Goal: Task Accomplishment & Management: Manage account settings

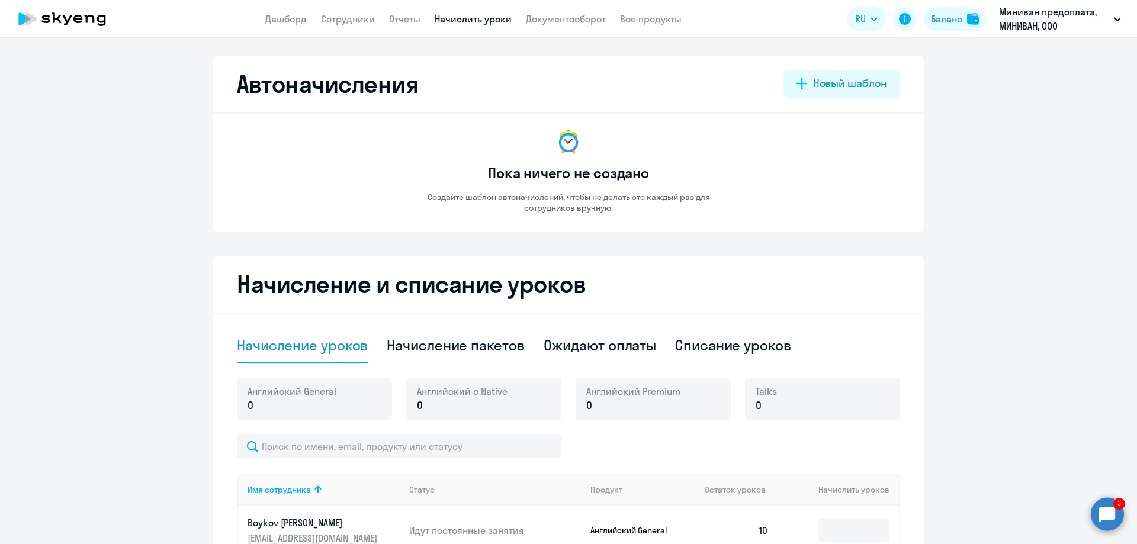
select select "10"
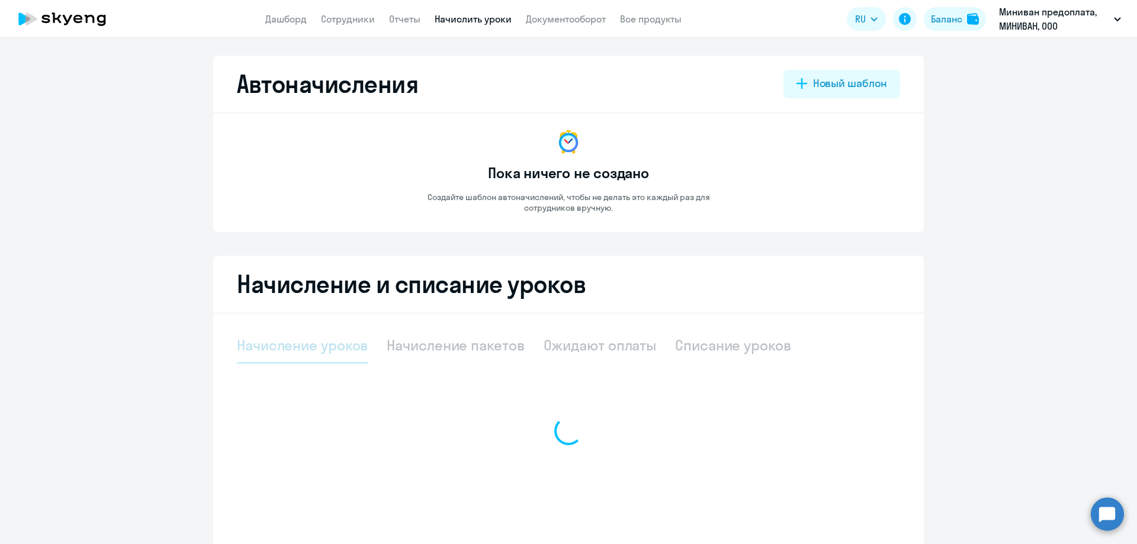
select select "10"
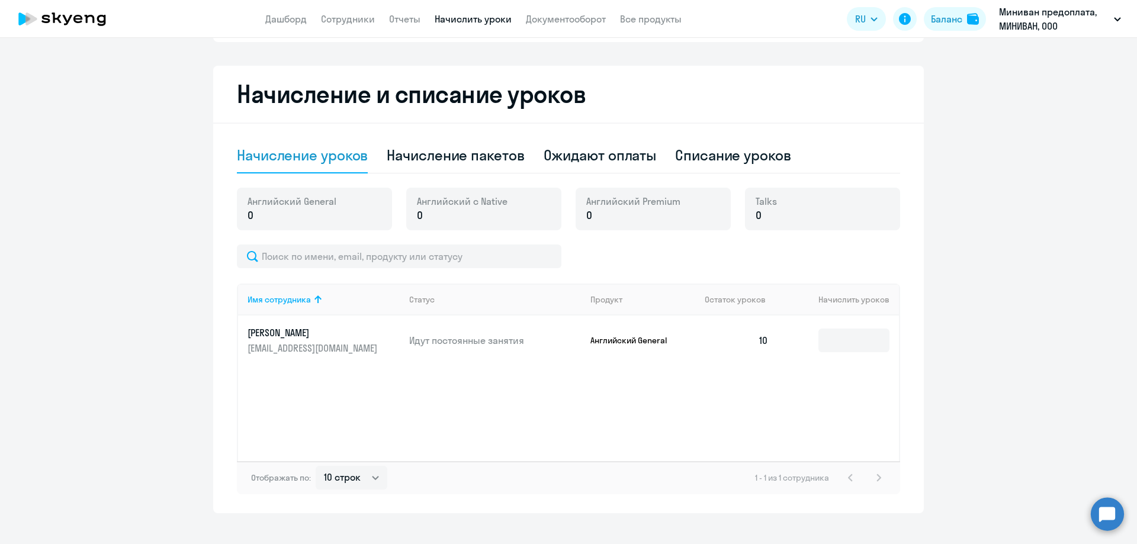
scroll to position [207, 0]
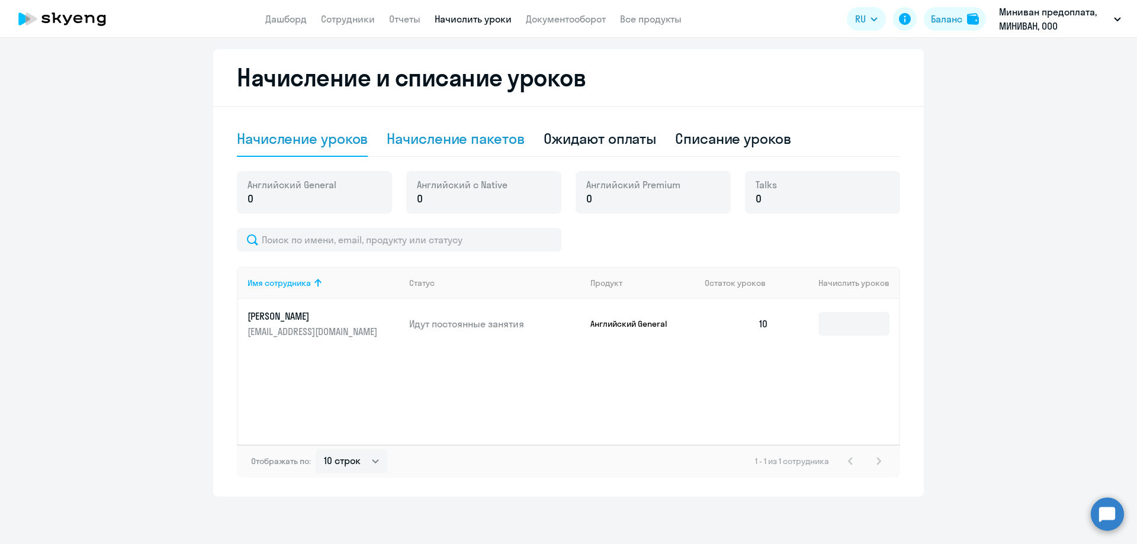
click at [466, 144] on div "Начисление пакетов" at bounding box center [455, 138] width 137 height 19
select select "10"
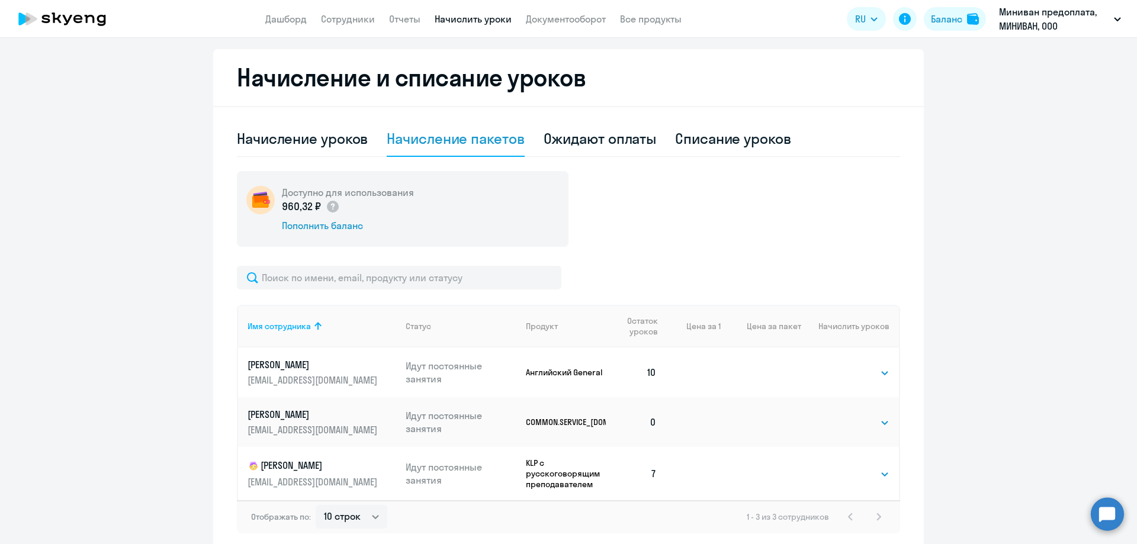
click at [658, 432] on td "0" at bounding box center [636, 422] width 60 height 50
click at [880, 423] on select "Выбрать 32 62 64 128 180" at bounding box center [865, 423] width 49 height 14
click at [985, 420] on ng-component "Автоначисления Новый шаблон Пока ничего не создано Создайте шаблон автоначислен…" at bounding box center [568, 200] width 1137 height 703
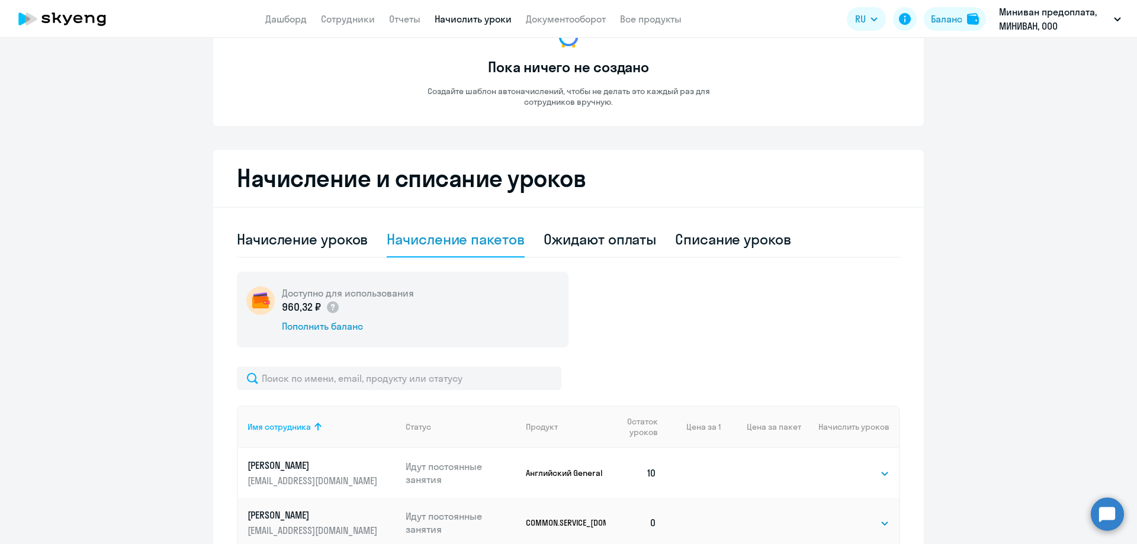
scroll to position [0, 0]
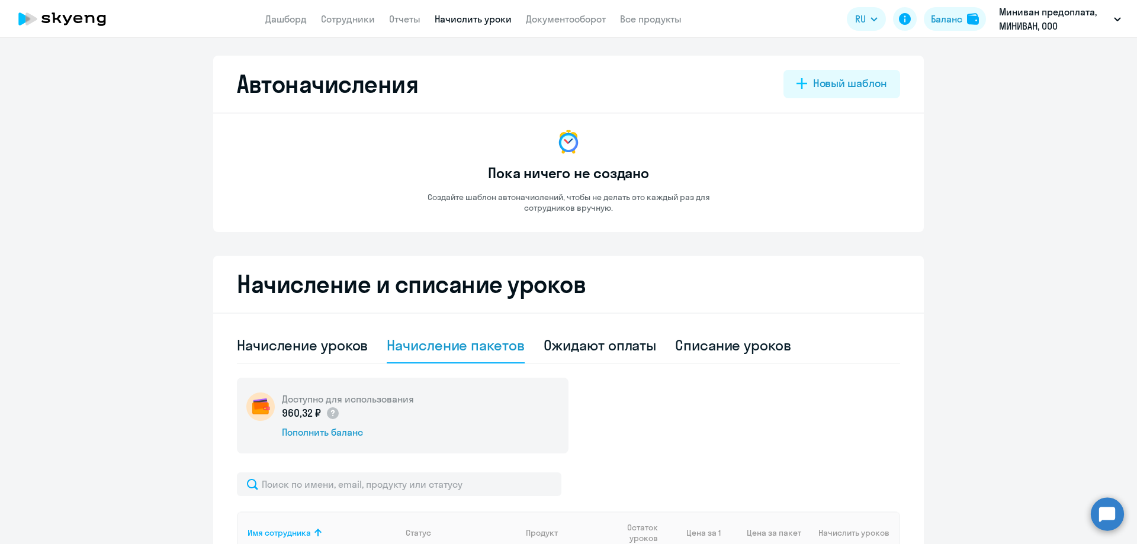
click at [467, 20] on link "Начислить уроки" at bounding box center [472, 19] width 77 height 12
click at [623, 340] on div "Ожидают оплаты" at bounding box center [599, 345] width 113 height 19
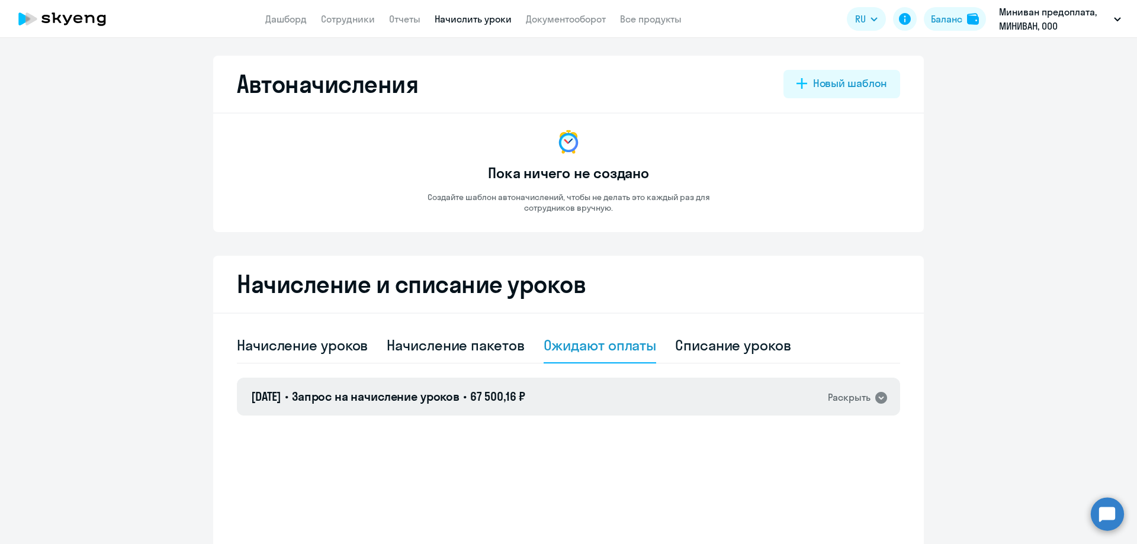
click at [880, 399] on icon at bounding box center [881, 398] width 12 height 12
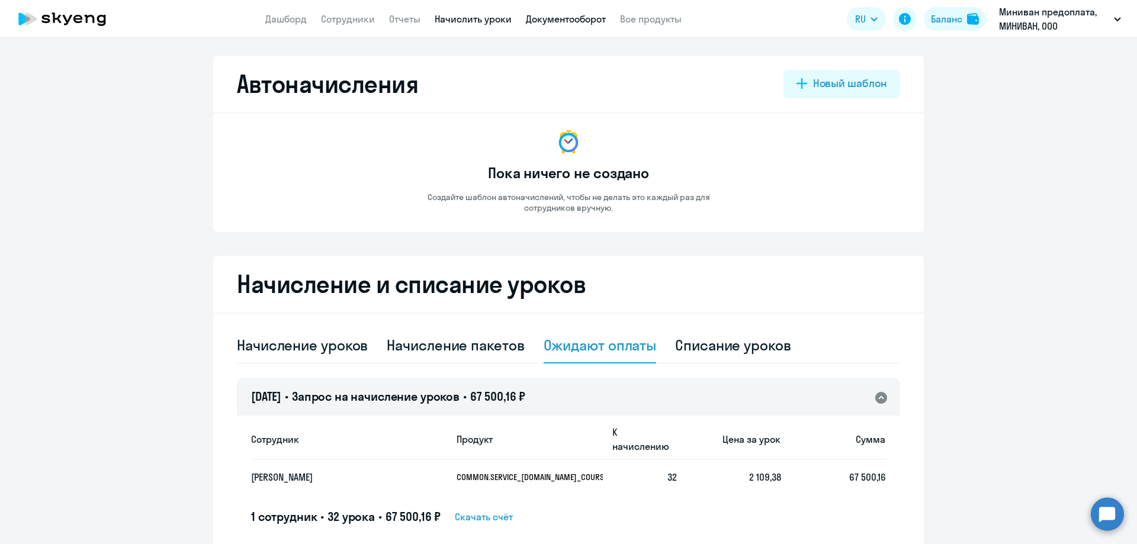
click at [574, 18] on link "Документооборот" at bounding box center [566, 19] width 80 height 12
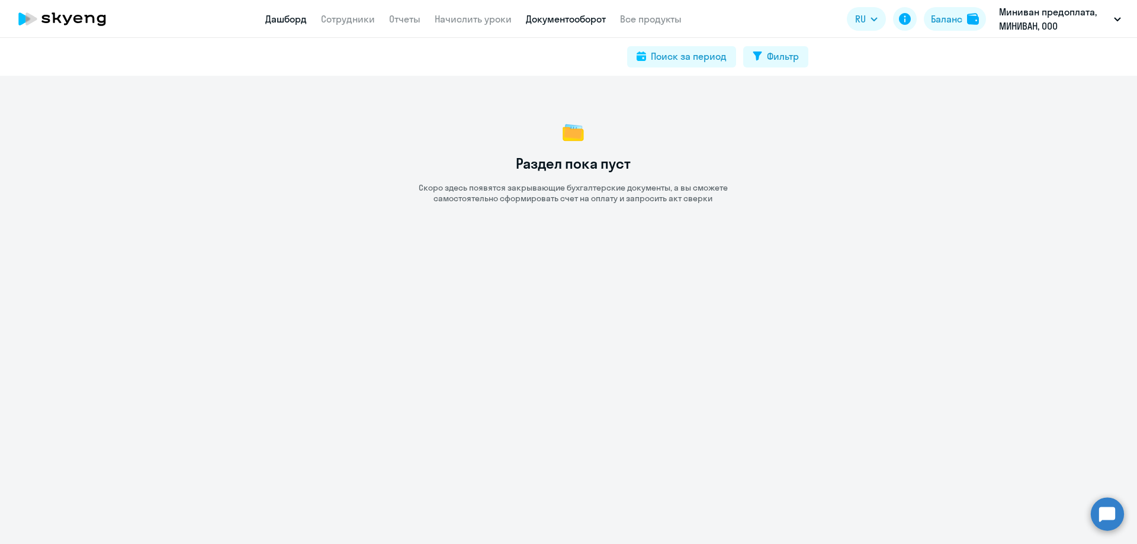
click at [278, 21] on link "Дашборд" at bounding box center [285, 19] width 41 height 12
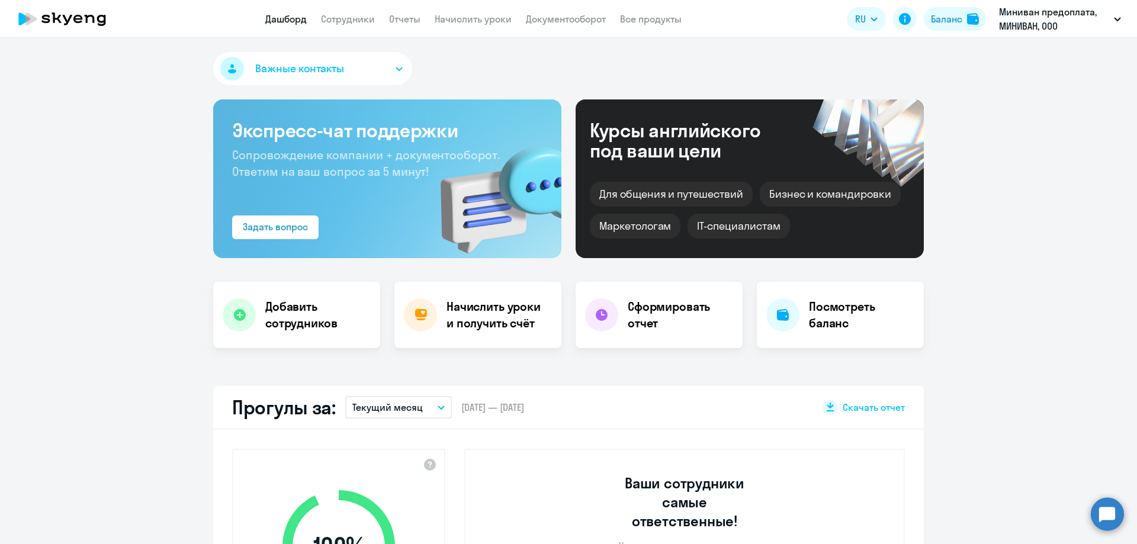
select select "30"
click at [475, 319] on h4 "Начислить уроки и получить счёт" at bounding box center [497, 314] width 103 height 33
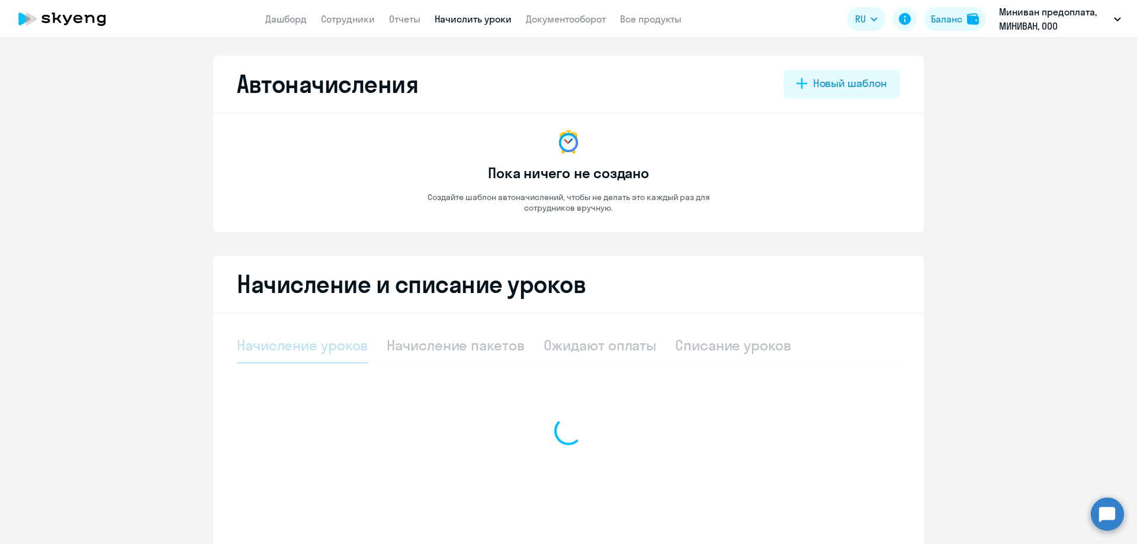
select select "10"
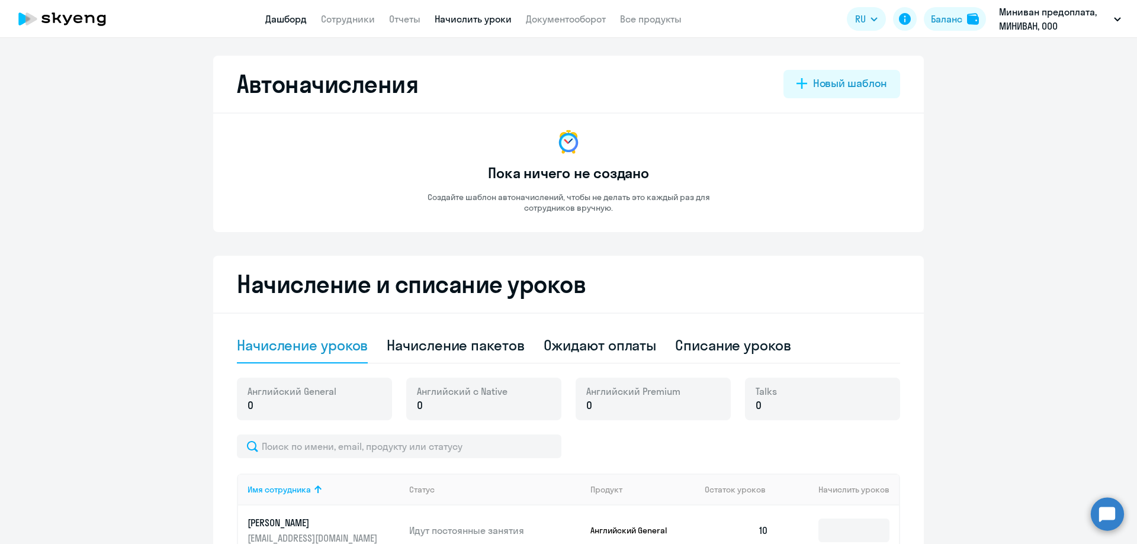
click at [278, 18] on link "Дашборд" at bounding box center [285, 19] width 41 height 12
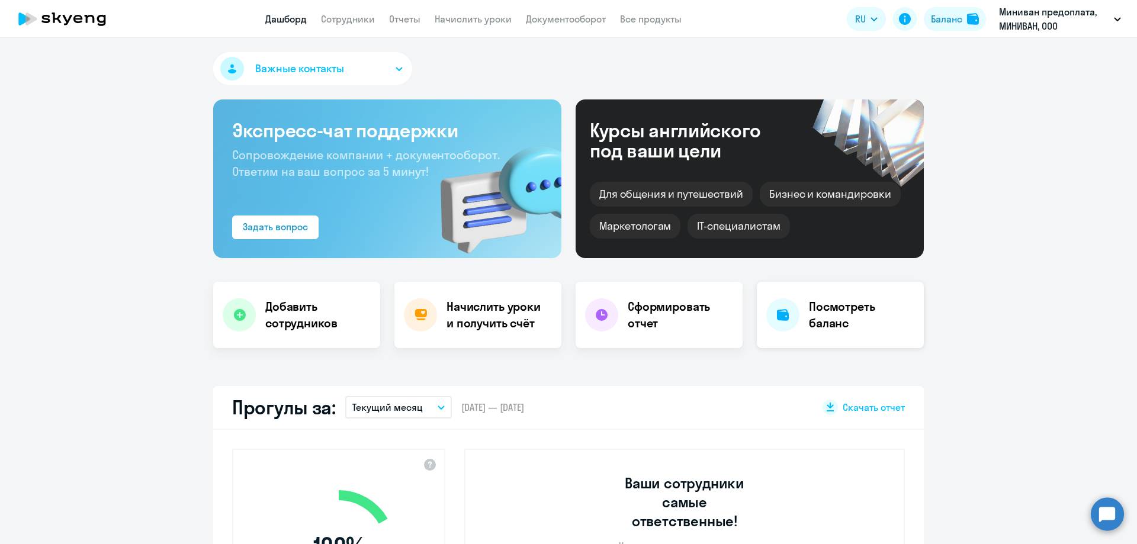
click at [838, 325] on h4 "Посмотреть баланс" at bounding box center [861, 314] width 105 height 33
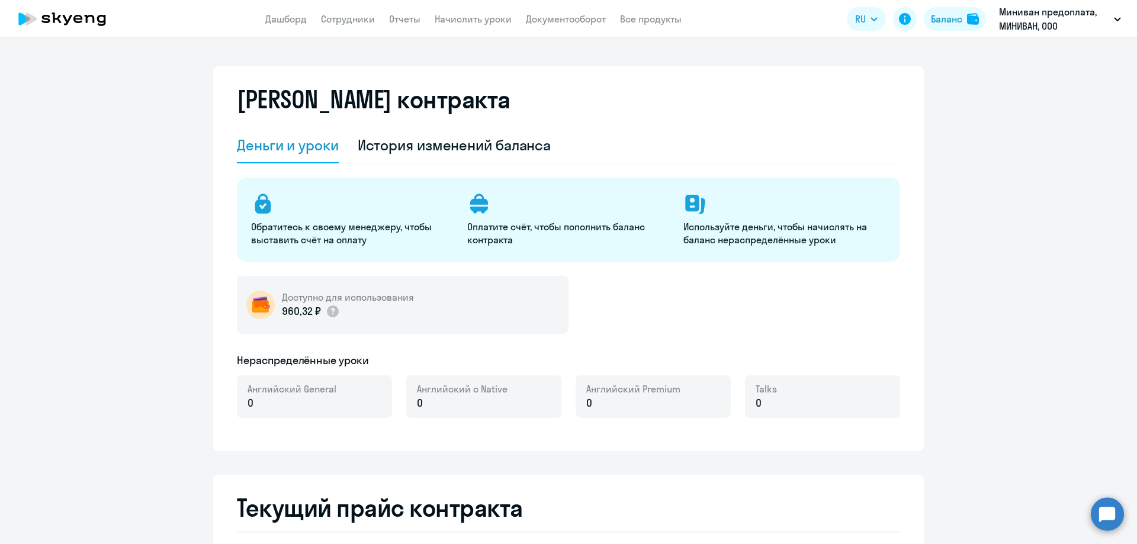
select select "english_adult_not_native_speaker"
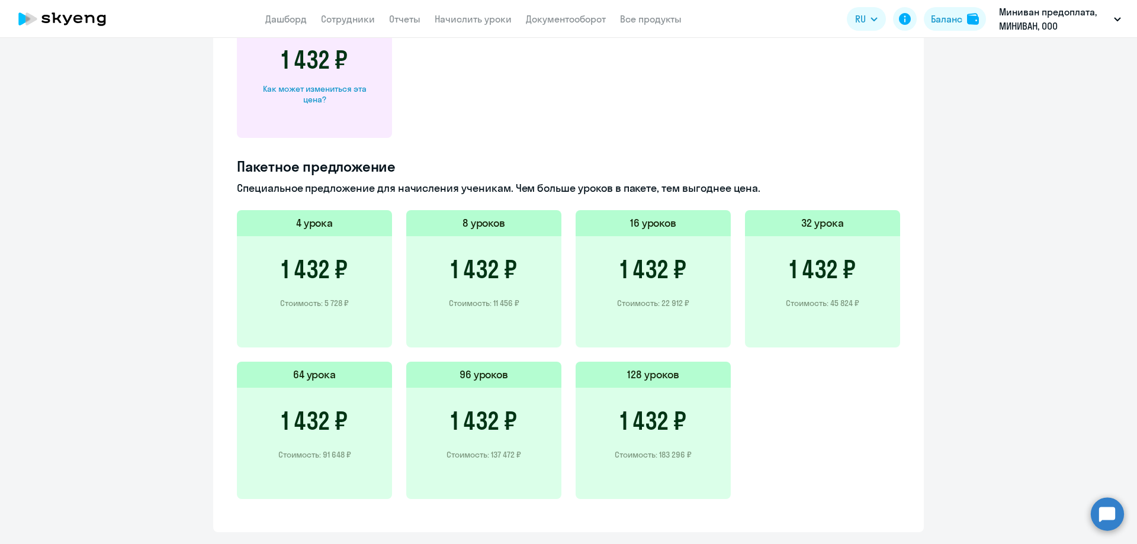
scroll to position [710, 0]
